Goal: Task Accomplishment & Management: Use online tool/utility

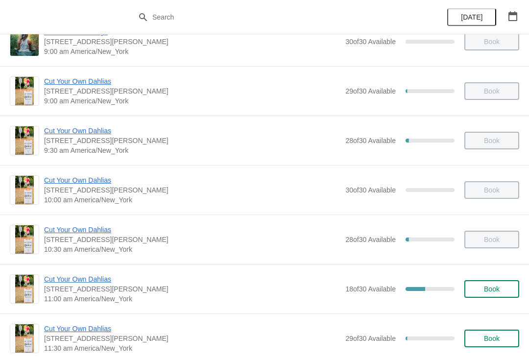
scroll to position [103, 0]
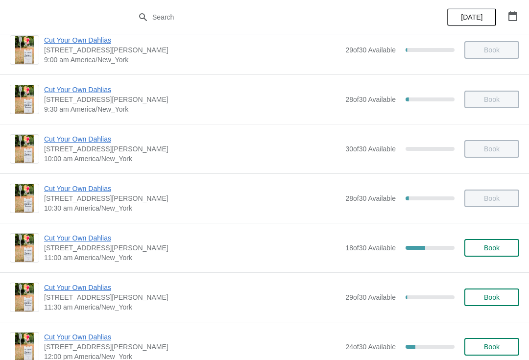
scroll to position [119, 0]
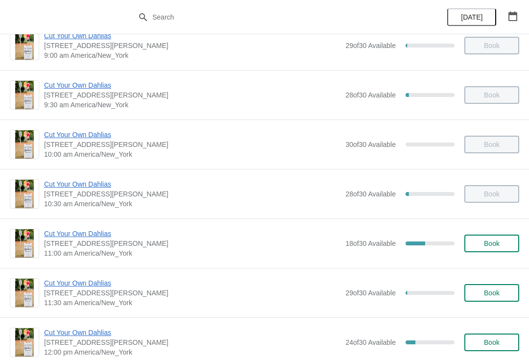
click at [64, 233] on span "Cut Your Own Dahlias" at bounding box center [192, 234] width 297 height 10
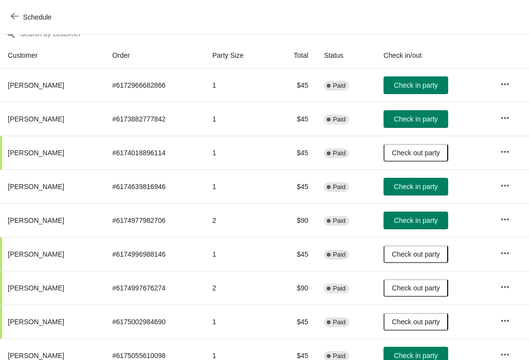
scroll to position [93, 0]
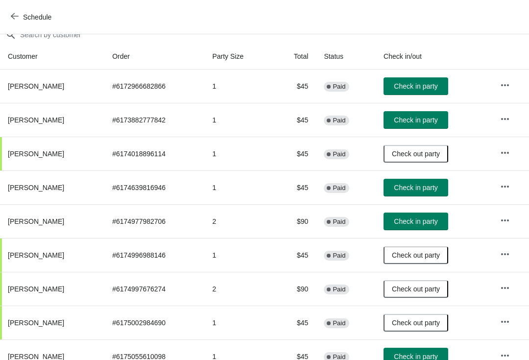
click at [436, 186] on span "Check in party" at bounding box center [416, 188] width 44 height 8
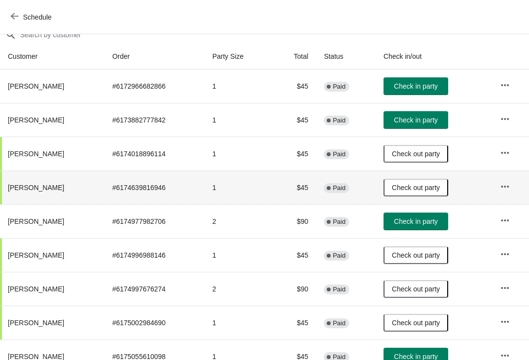
click at [17, 18] on icon "button" at bounding box center [15, 16] width 8 height 8
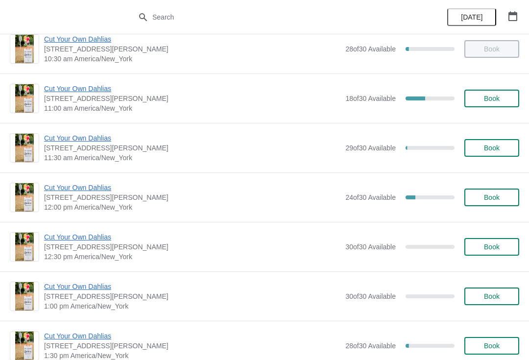
scroll to position [264, 0]
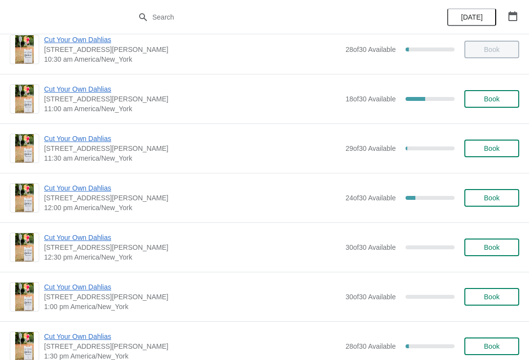
click at [97, 139] on span "Cut Your Own Dahlias" at bounding box center [192, 139] width 297 height 10
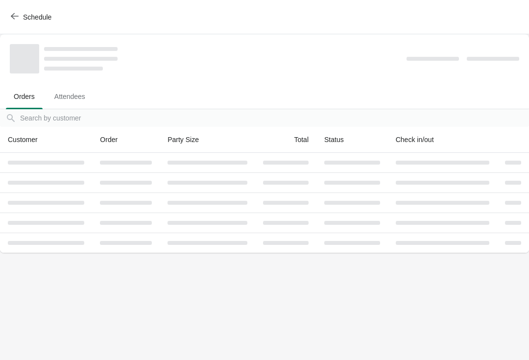
scroll to position [0, 0]
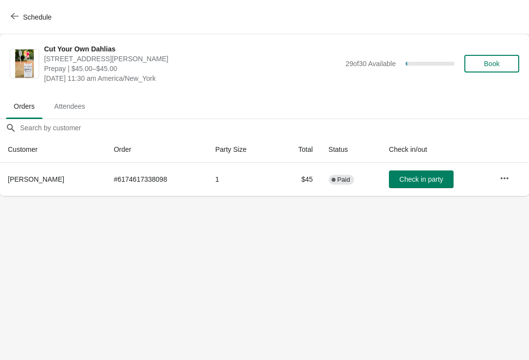
click at [417, 179] on span "Check in party" at bounding box center [421, 179] width 44 height 8
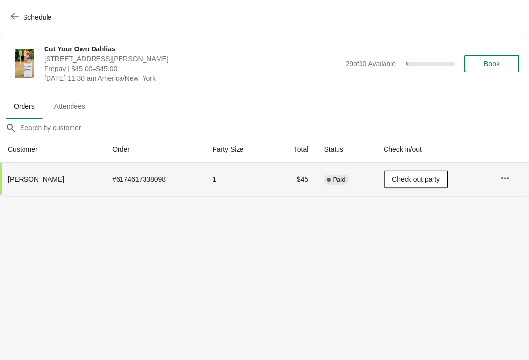
click at [27, 18] on span "Schedule" at bounding box center [37, 17] width 28 height 8
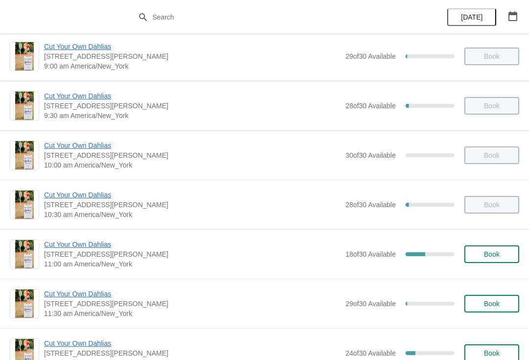
scroll to position [136, 0]
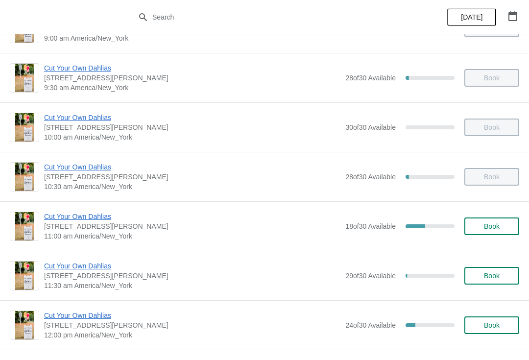
click at [107, 227] on span "[STREET_ADDRESS][PERSON_NAME]" at bounding box center [192, 227] width 297 height 10
click at [97, 220] on span "Cut Your Own Dahlias" at bounding box center [192, 217] width 297 height 10
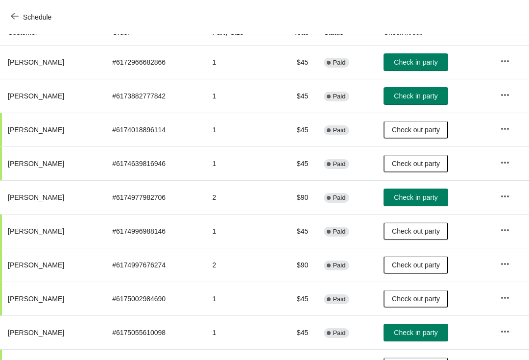
scroll to position [117, 0]
click at [421, 197] on span "Check in party" at bounding box center [416, 198] width 44 height 8
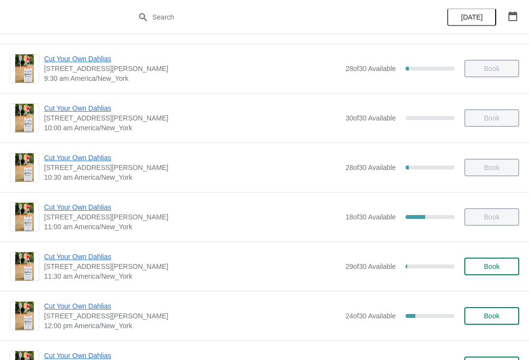
scroll to position [155, 0]
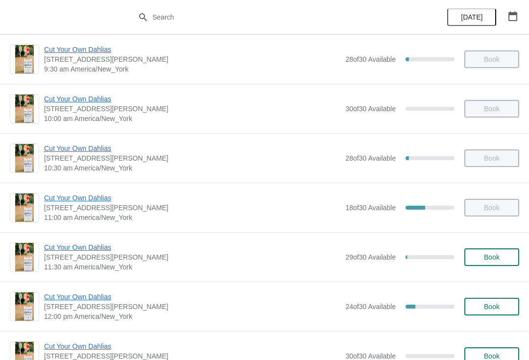
click at [94, 202] on span "Cut Your Own Dahlias" at bounding box center [192, 198] width 297 height 10
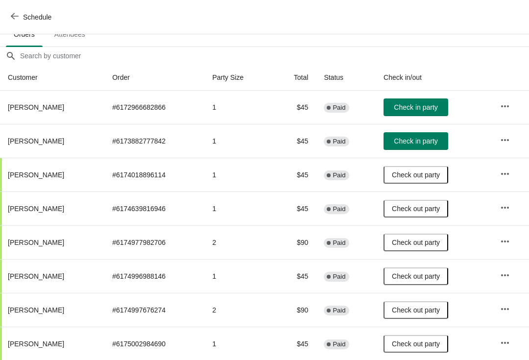
scroll to position [72, 0]
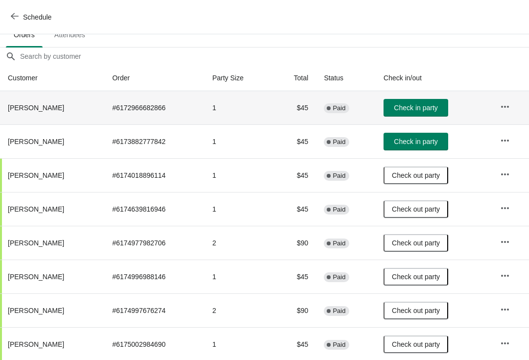
click at [428, 109] on span "Check in party" at bounding box center [416, 108] width 44 height 8
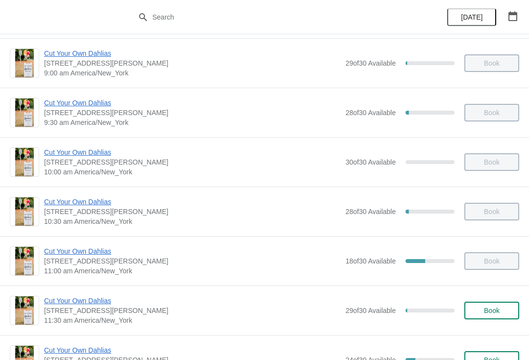
scroll to position [103, 0]
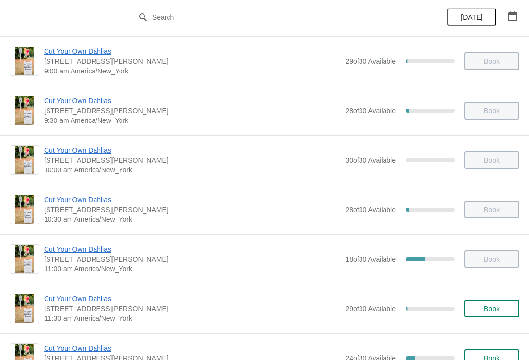
click at [59, 247] on span "Cut Your Own Dahlias" at bounding box center [192, 250] width 297 height 10
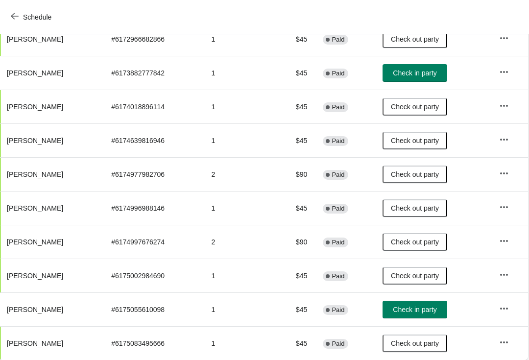
scroll to position [140, 0]
click at [424, 310] on span "Check in party" at bounding box center [416, 310] width 44 height 8
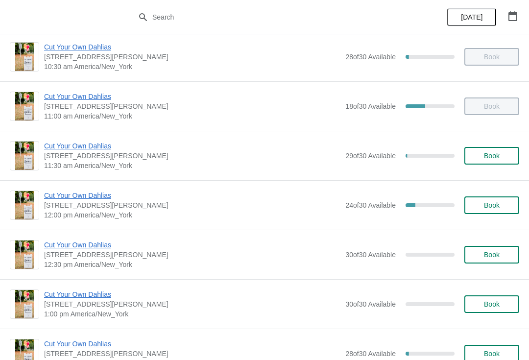
scroll to position [260, 0]
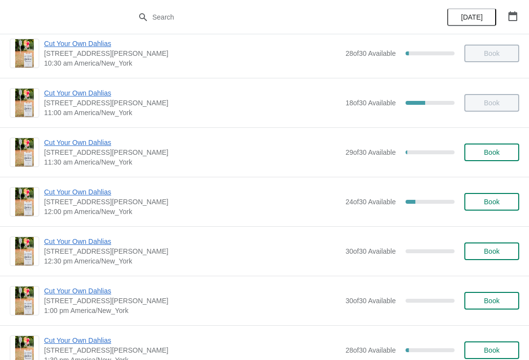
click at [63, 189] on span "Cut Your Own Dahlias" at bounding box center [192, 192] width 297 height 10
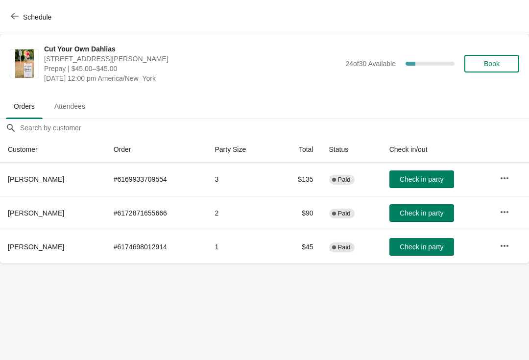
click at [426, 210] on span "Check in party" at bounding box center [422, 213] width 44 height 8
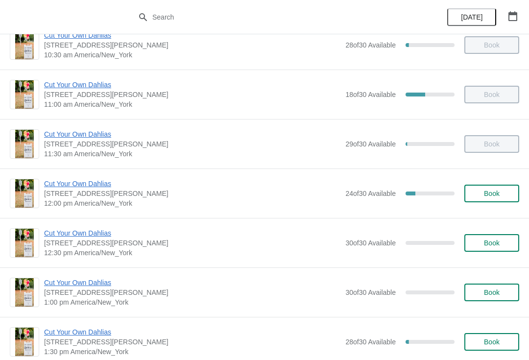
scroll to position [270, 0]
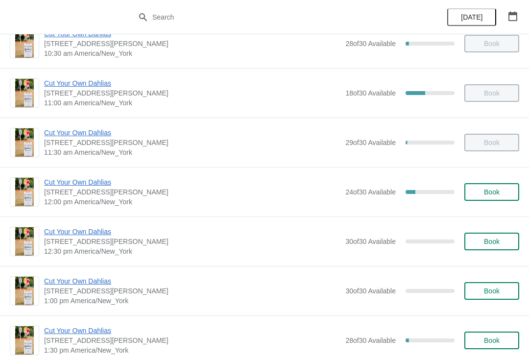
click at [94, 179] on span "Cut Your Own Dahlias" at bounding box center [192, 182] width 297 height 10
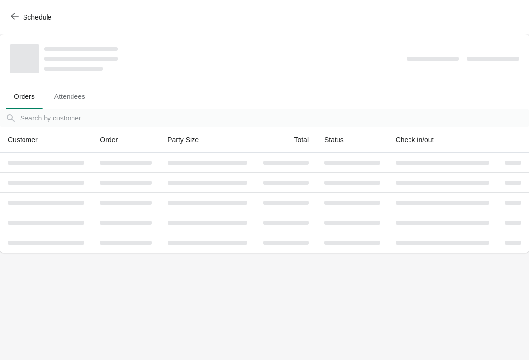
scroll to position [0, 0]
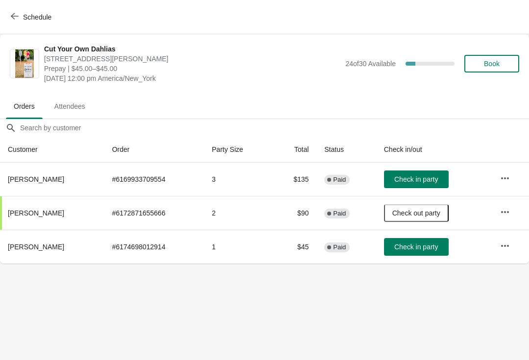
click at [424, 250] on span "Check in party" at bounding box center [417, 247] width 44 height 8
